Goal: Information Seeking & Learning: Learn about a topic

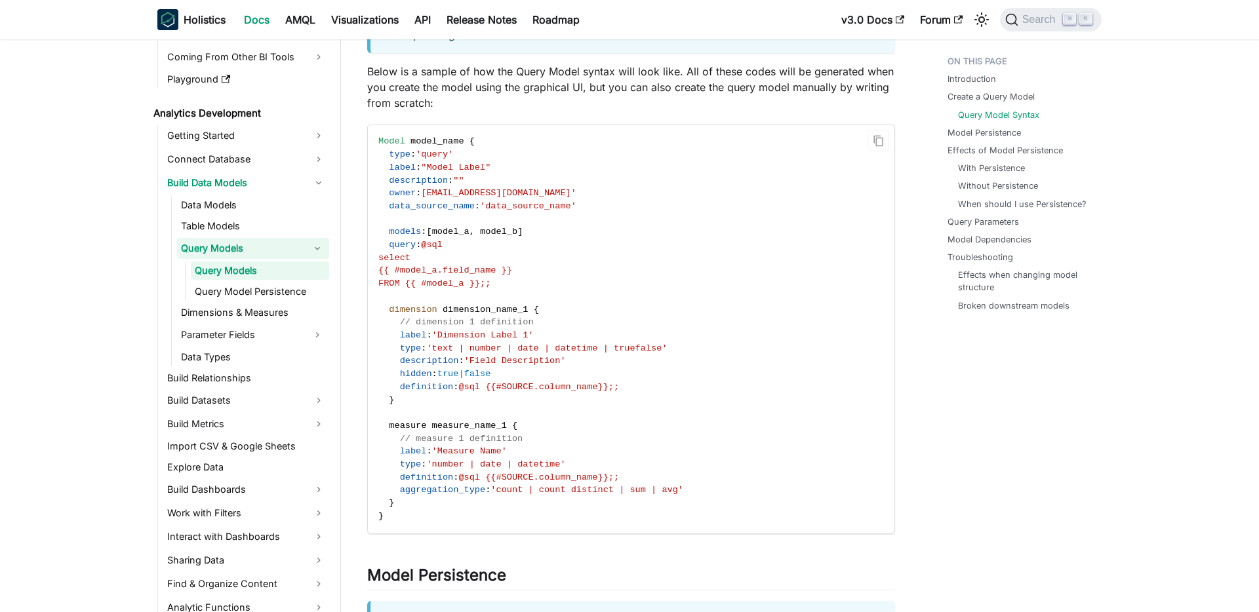
scroll to position [1537, 0]
click at [568, 345] on span "'text | number | date | datetime | truefalse'" at bounding box center [546, 347] width 241 height 10
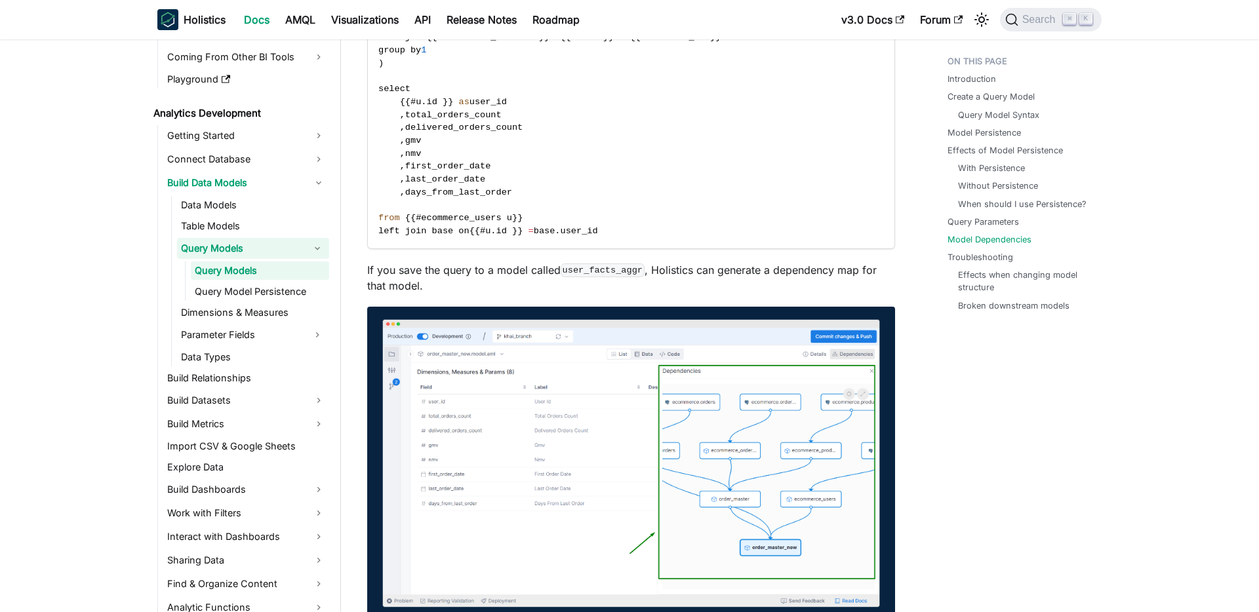
scroll to position [4869, 0]
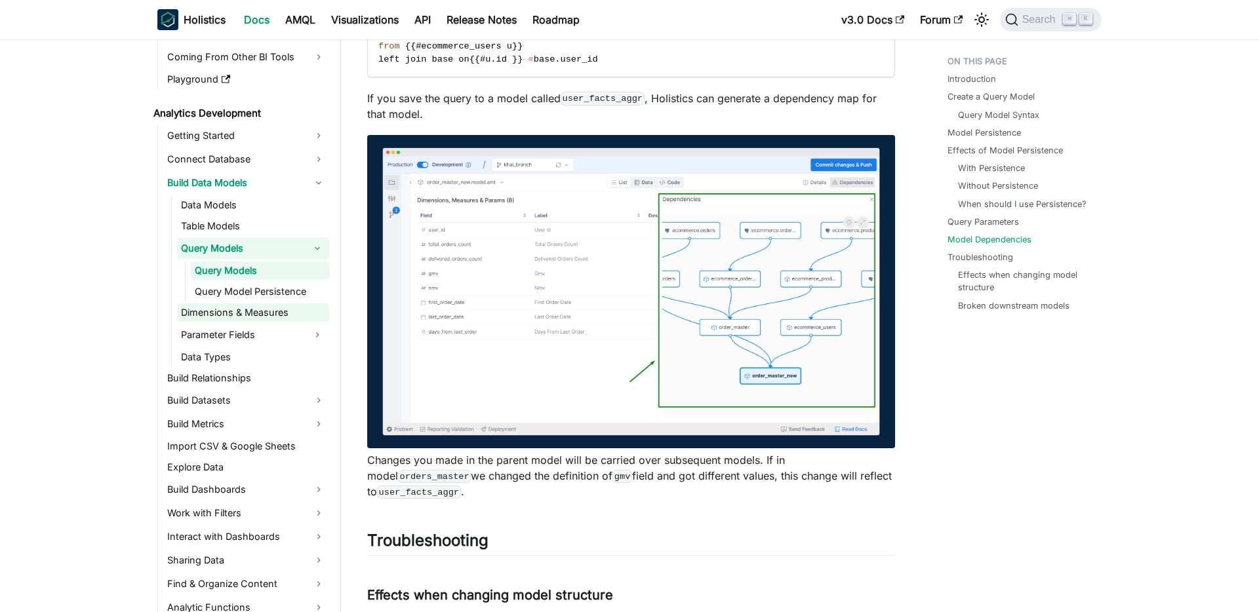
click at [290, 306] on link "Dimensions & Measures" at bounding box center [253, 313] width 152 height 18
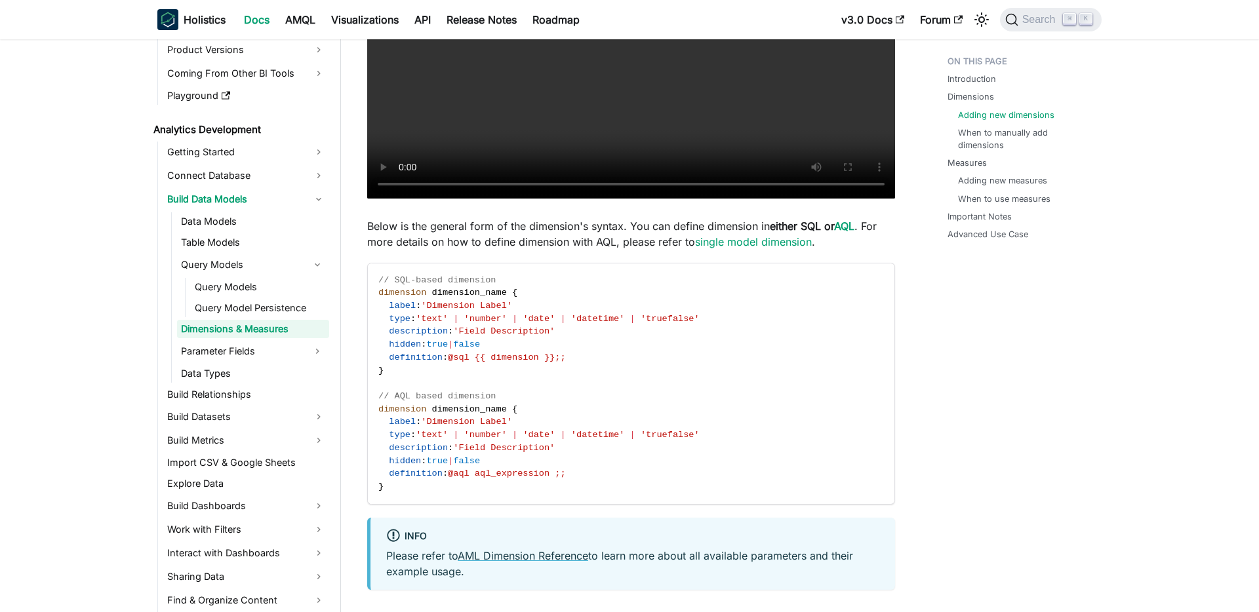
scroll to position [123, 0]
click at [293, 170] on link "Connect Database" at bounding box center [246, 176] width 166 height 21
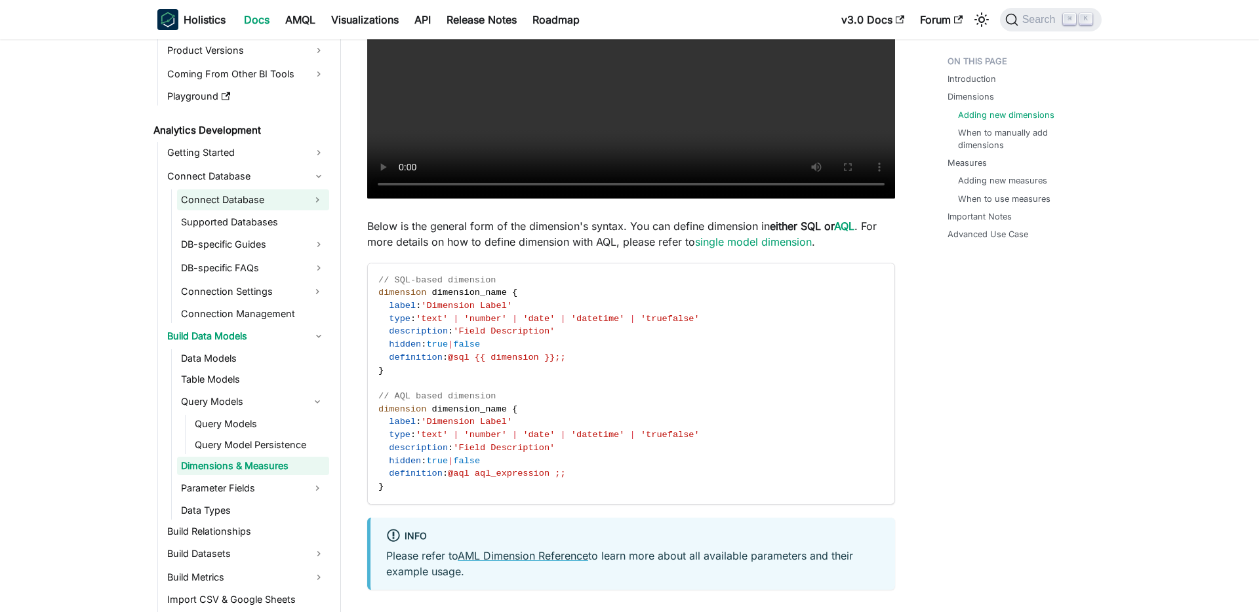
click at [287, 197] on link "Connect Database" at bounding box center [241, 199] width 128 height 21
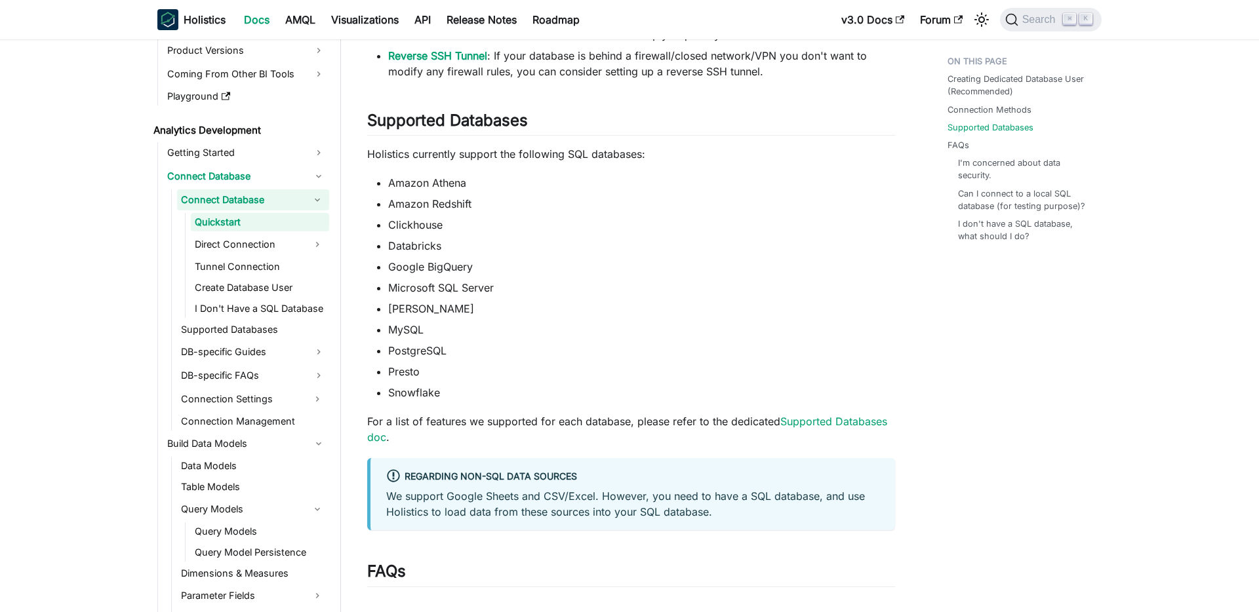
scroll to position [535, 0]
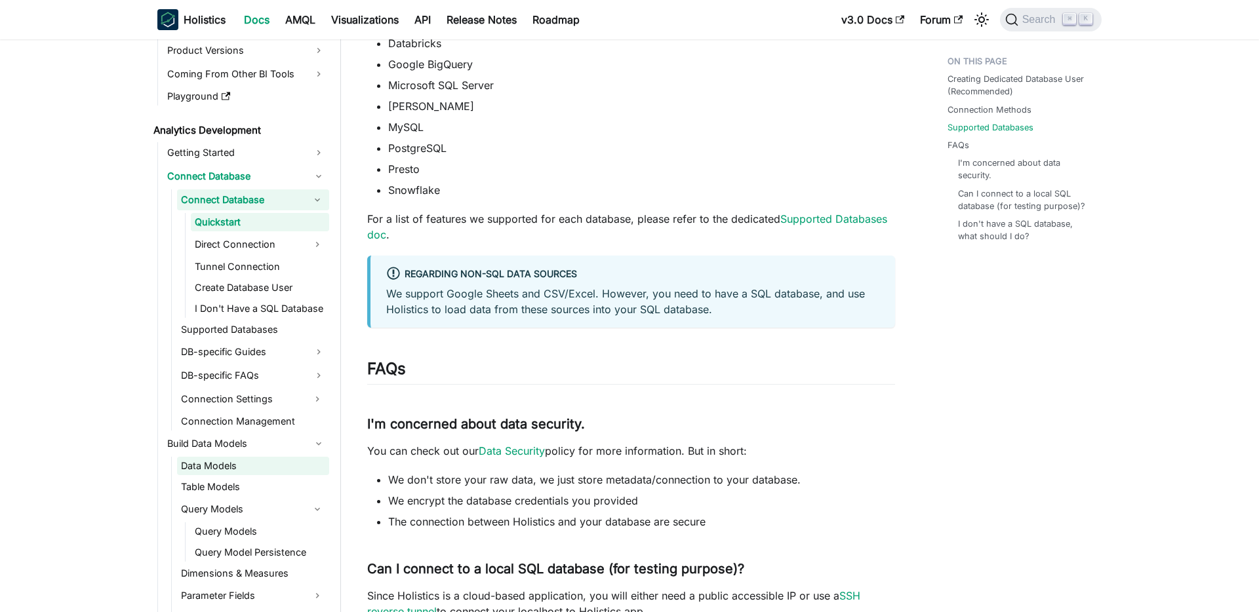
click at [227, 459] on link "Data Models" at bounding box center [253, 466] width 152 height 18
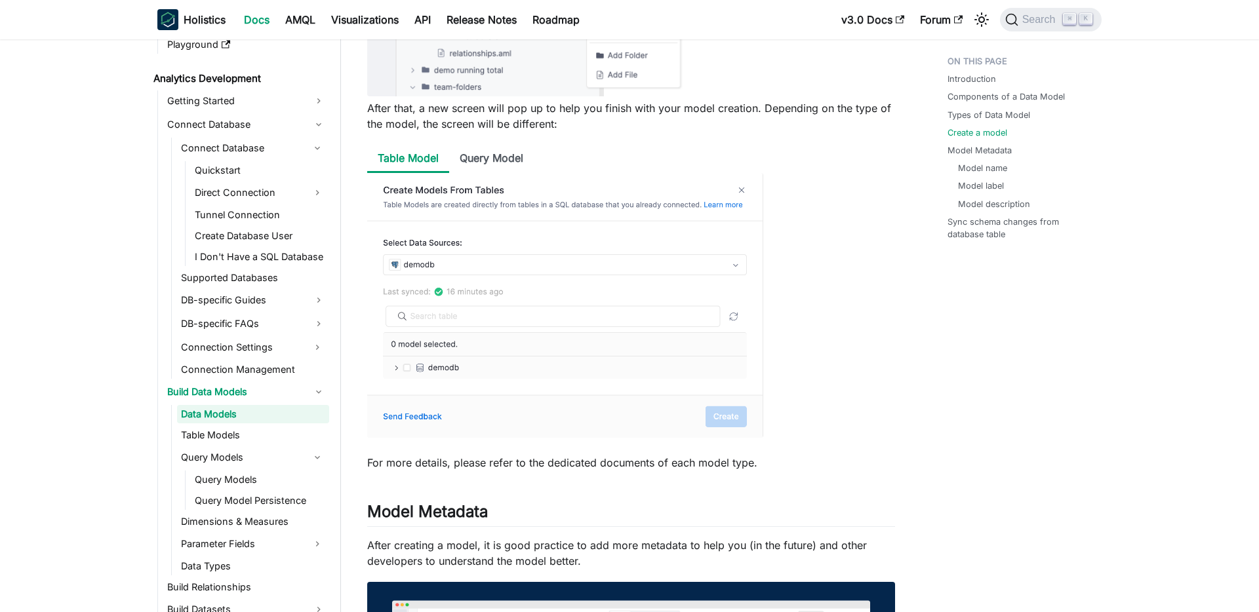
scroll to position [1619, 0]
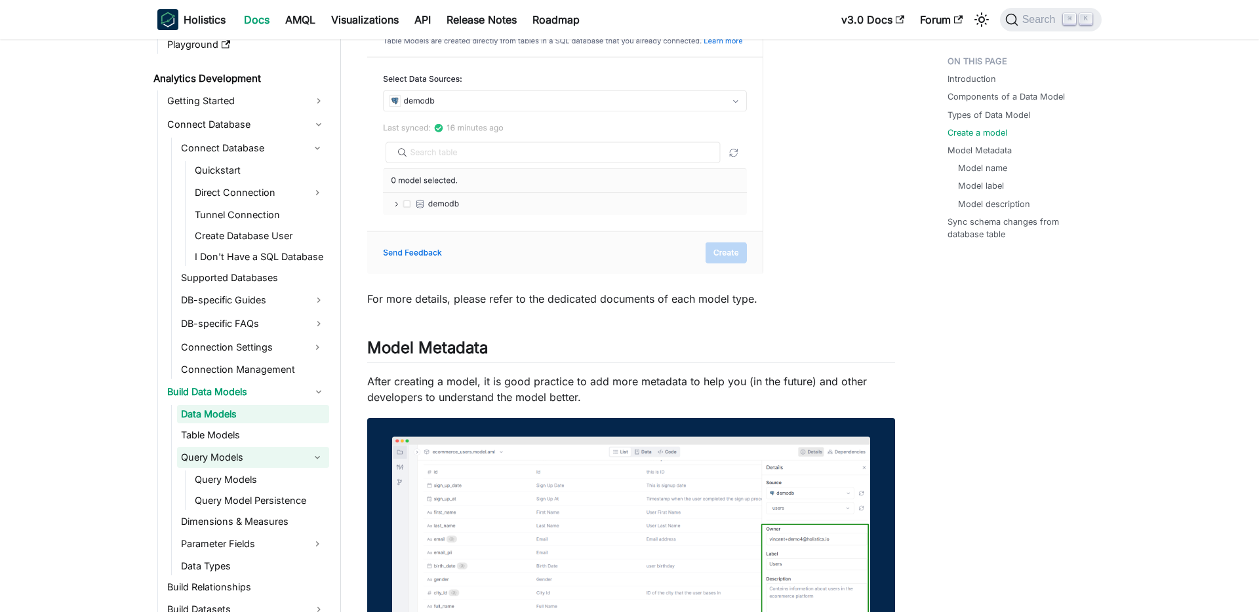
click at [245, 454] on link "Query Models" at bounding box center [241, 457] width 128 height 21
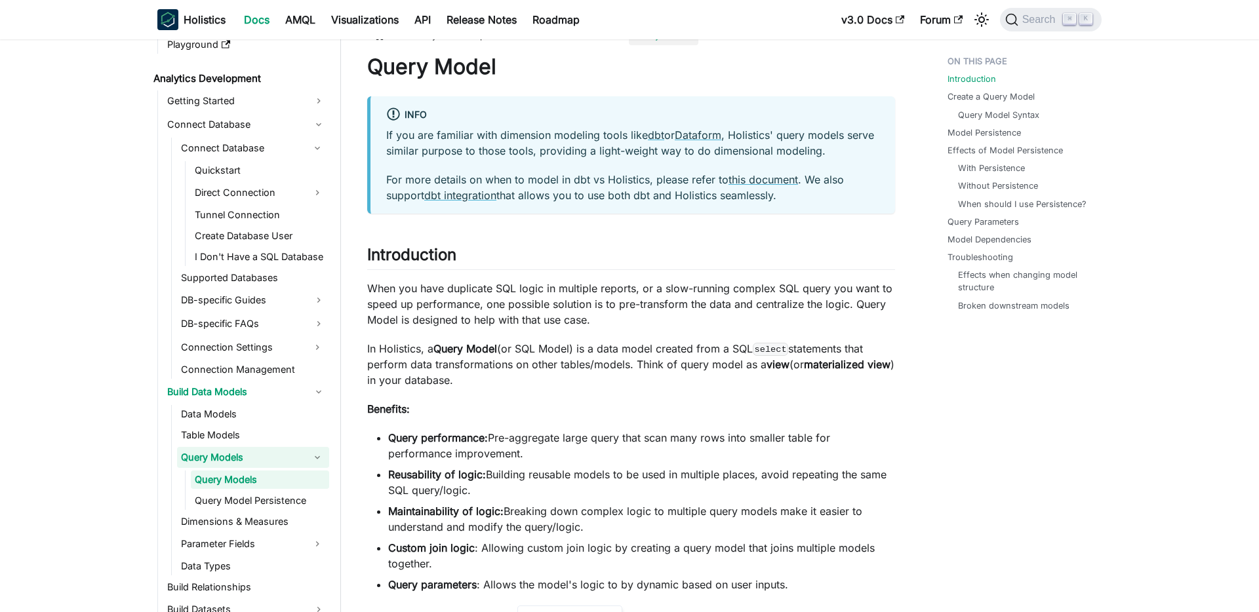
scroll to position [24, 0]
